Goal: Information Seeking & Learning: Learn about a topic

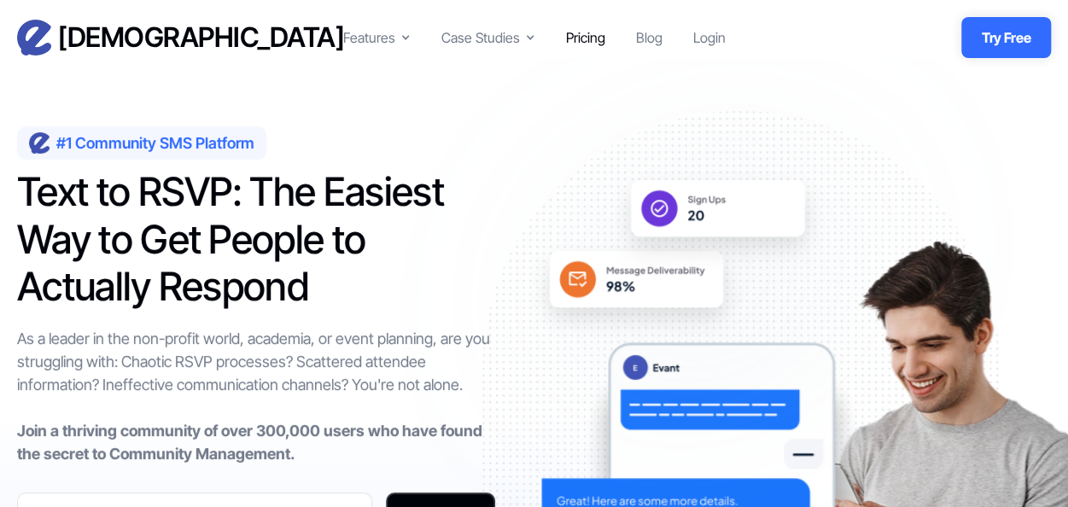
click at [582, 35] on div "Pricing" at bounding box center [585, 37] width 39 height 20
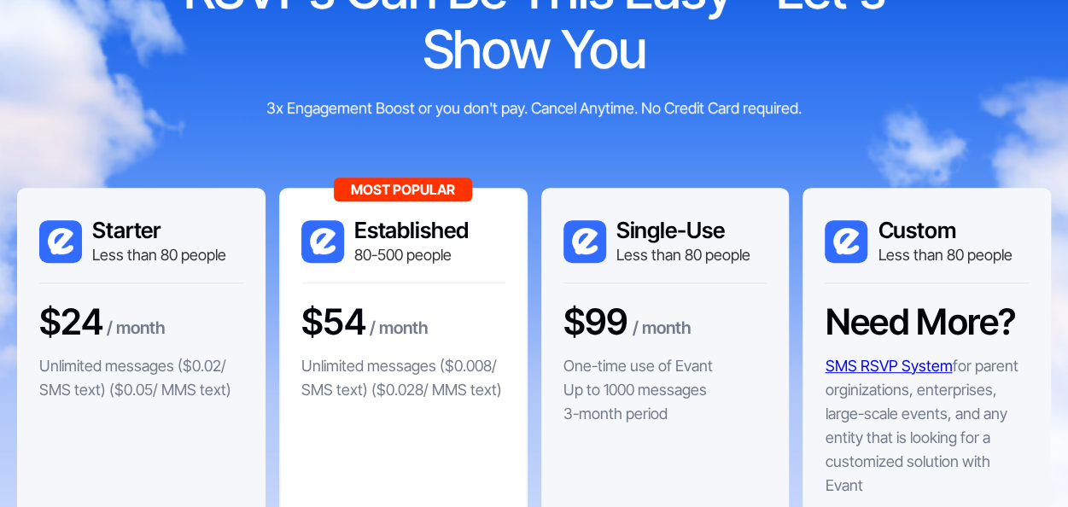
scroll to position [261, 0]
